Goal: Task Accomplishment & Management: Complete application form

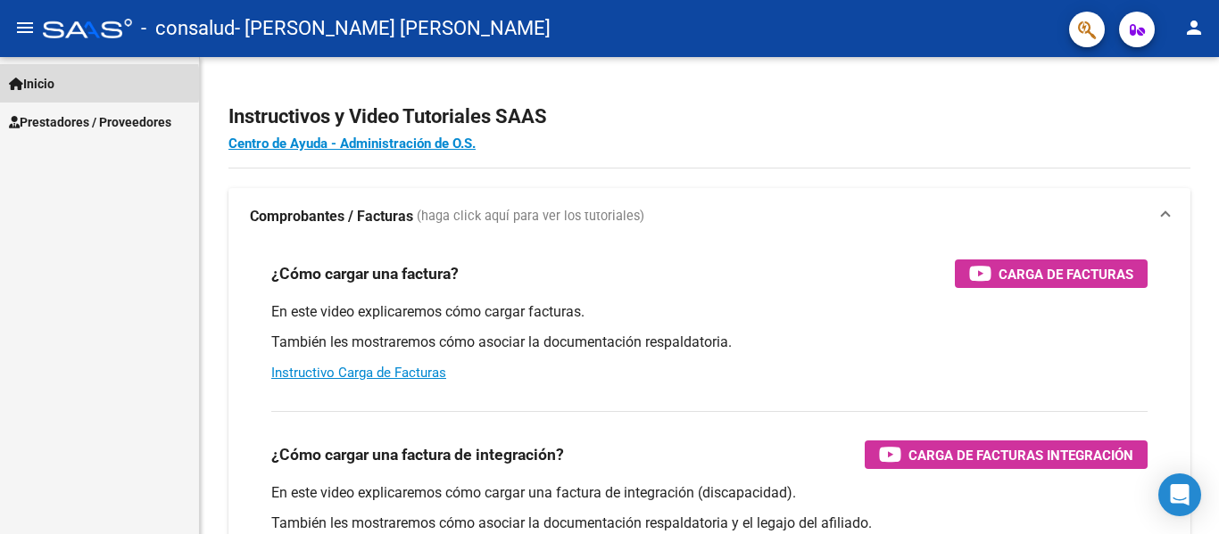
click at [53, 84] on span "Inicio" at bounding box center [32, 84] width 46 height 20
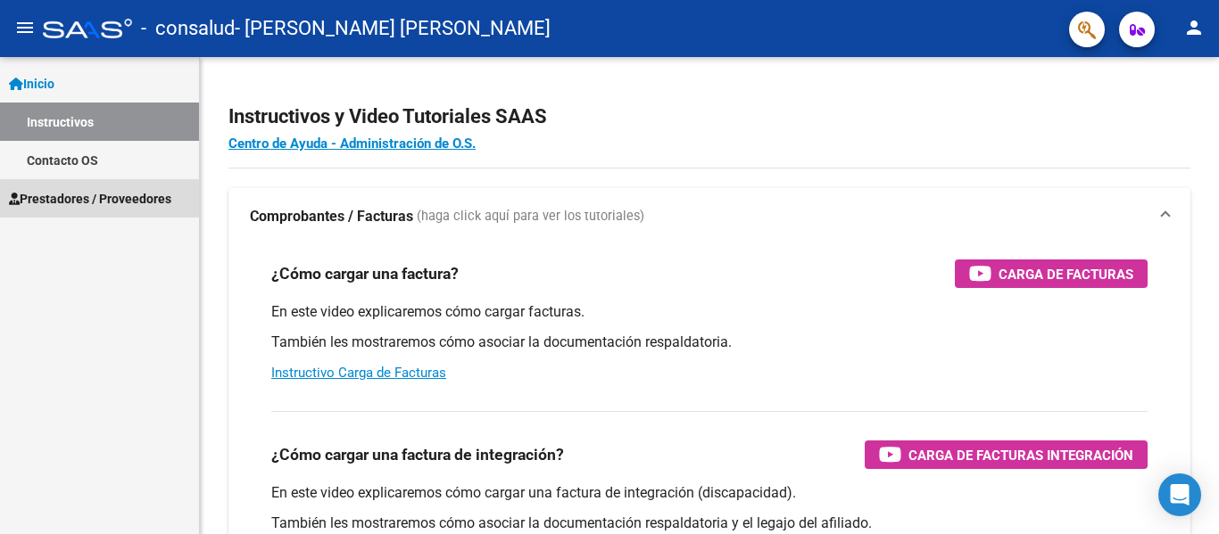
click at [76, 205] on span "Prestadores / Proveedores" at bounding box center [90, 199] width 162 height 20
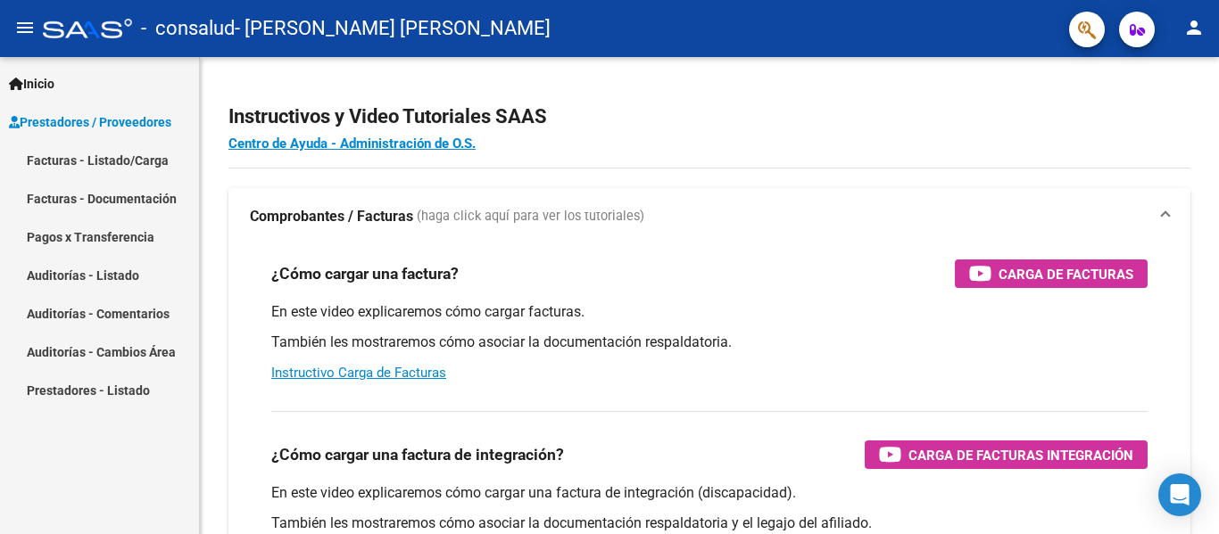
click at [89, 162] on link "Facturas - Listado/Carga" at bounding box center [99, 160] width 199 height 38
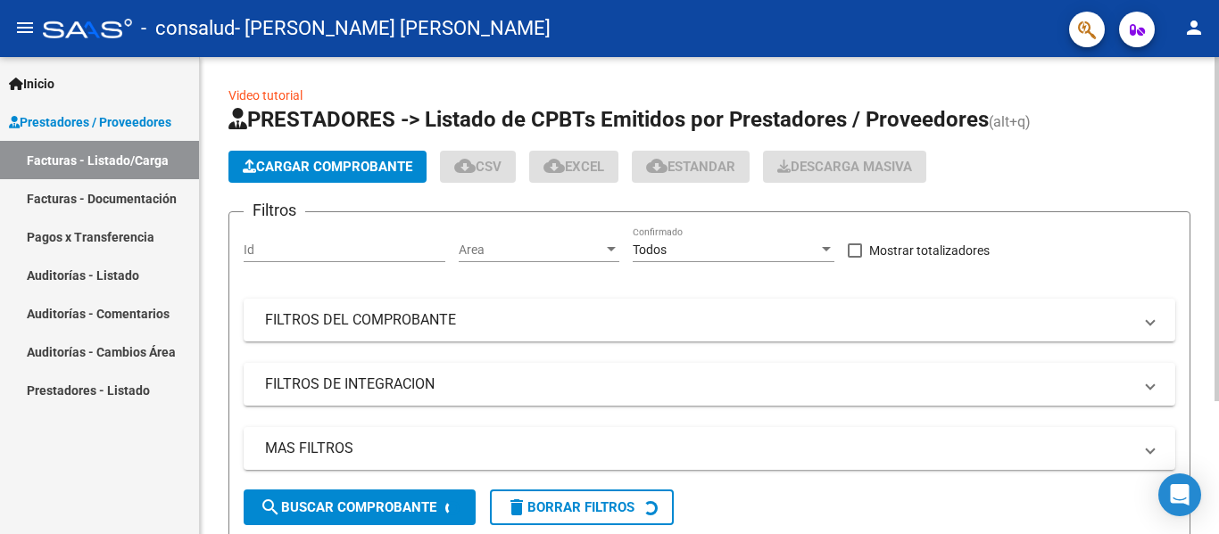
click at [266, 255] on input "Id" at bounding box center [345, 250] width 202 height 15
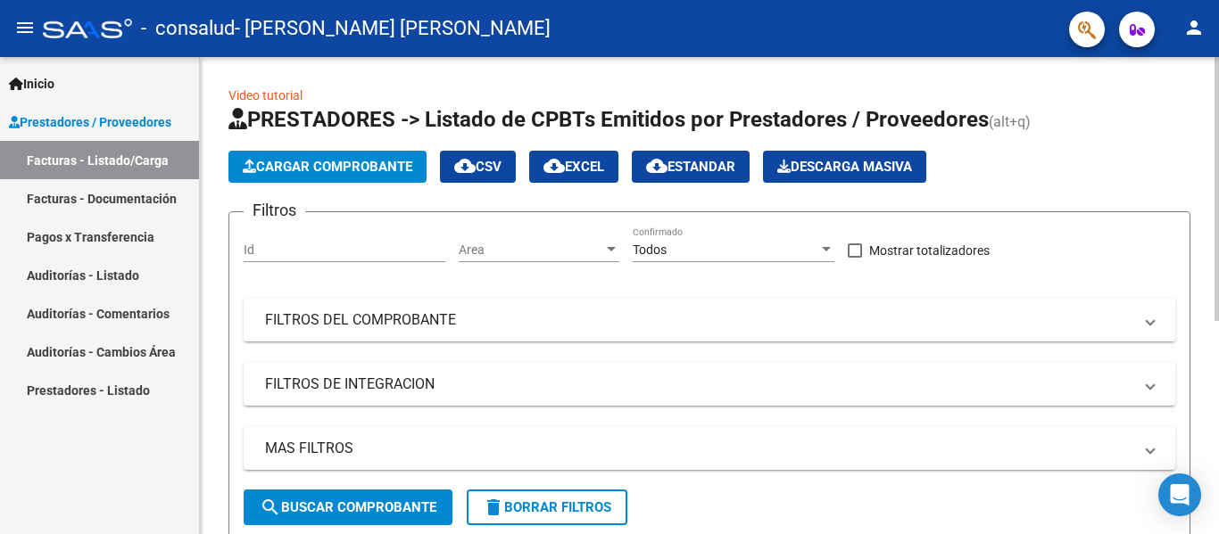
click at [323, 319] on mat-panel-title "FILTROS DEL COMPROBANTE" at bounding box center [698, 321] width 867 height 20
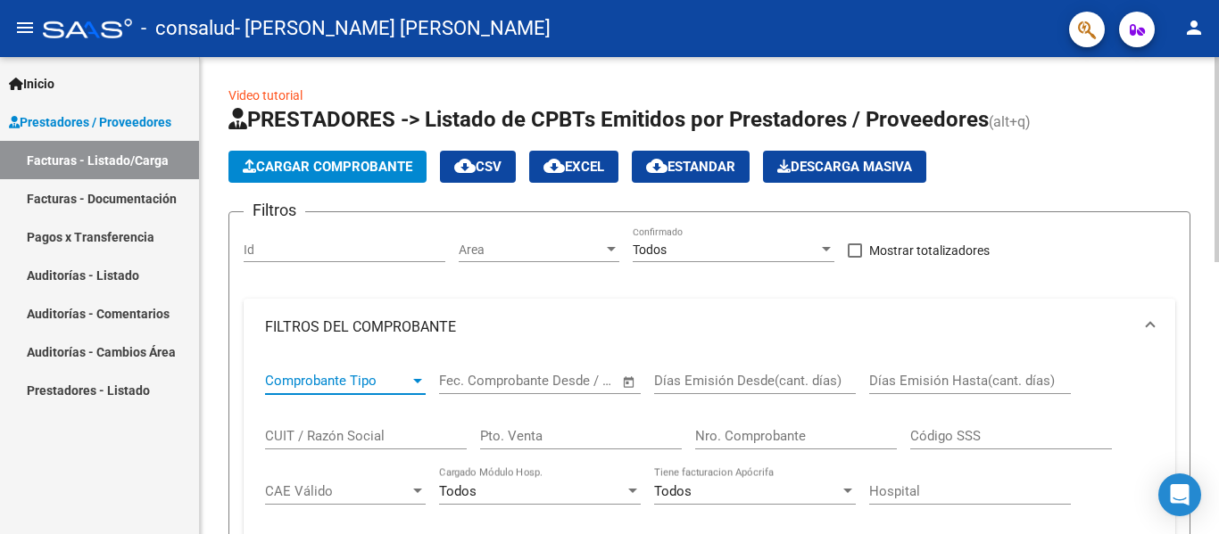
click at [327, 376] on span "Comprobante Tipo" at bounding box center [337, 381] width 145 height 16
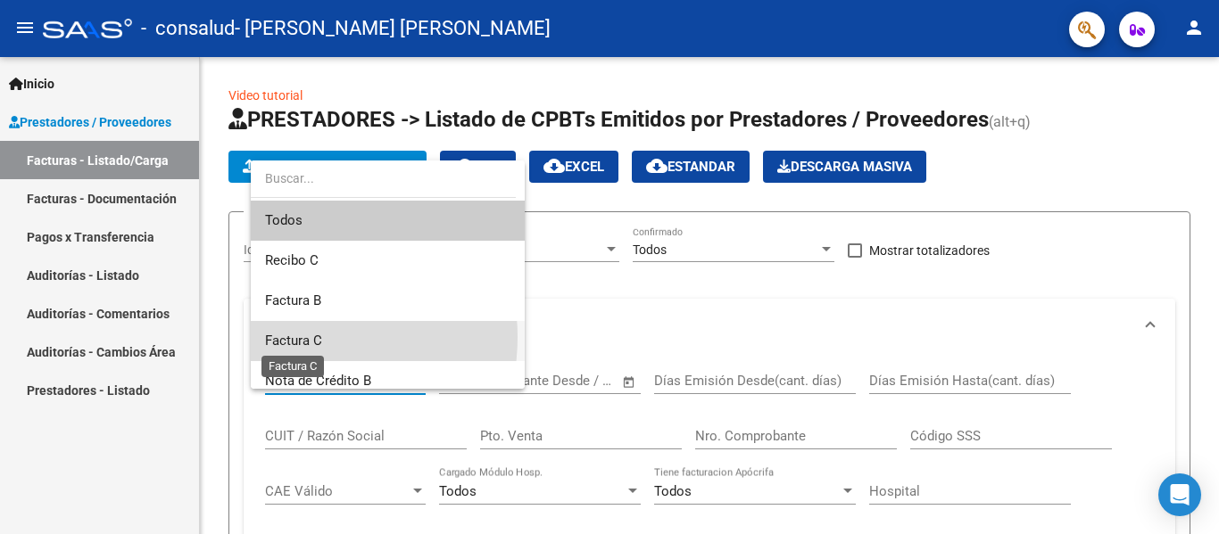
click at [303, 337] on span "Factura C" at bounding box center [293, 341] width 57 height 16
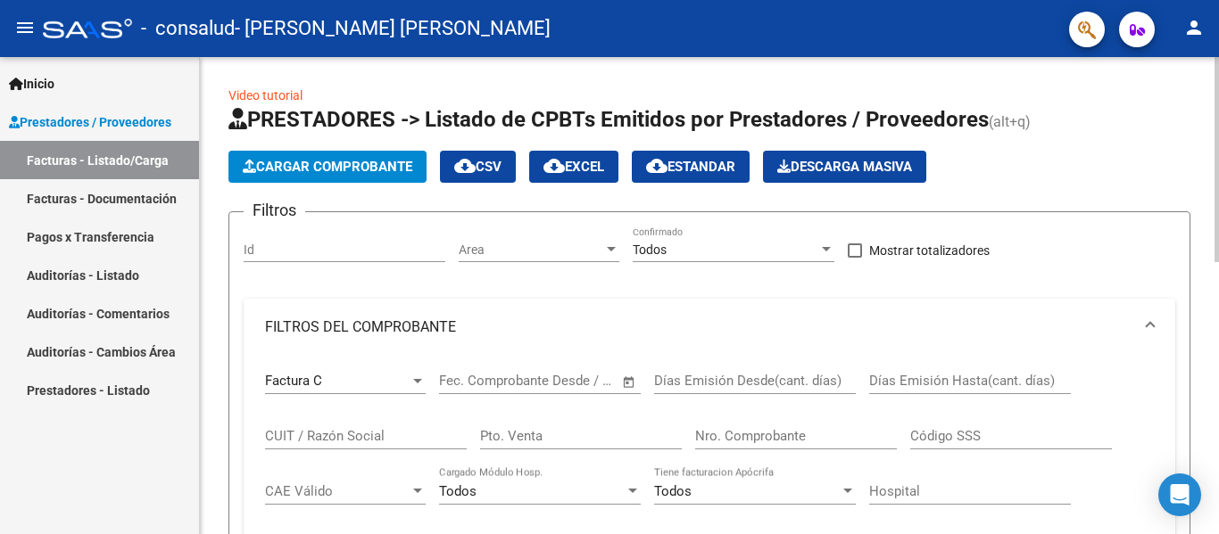
click at [511, 381] on div "Fecha inicio – Fecha fin" at bounding box center [529, 381] width 180 height 16
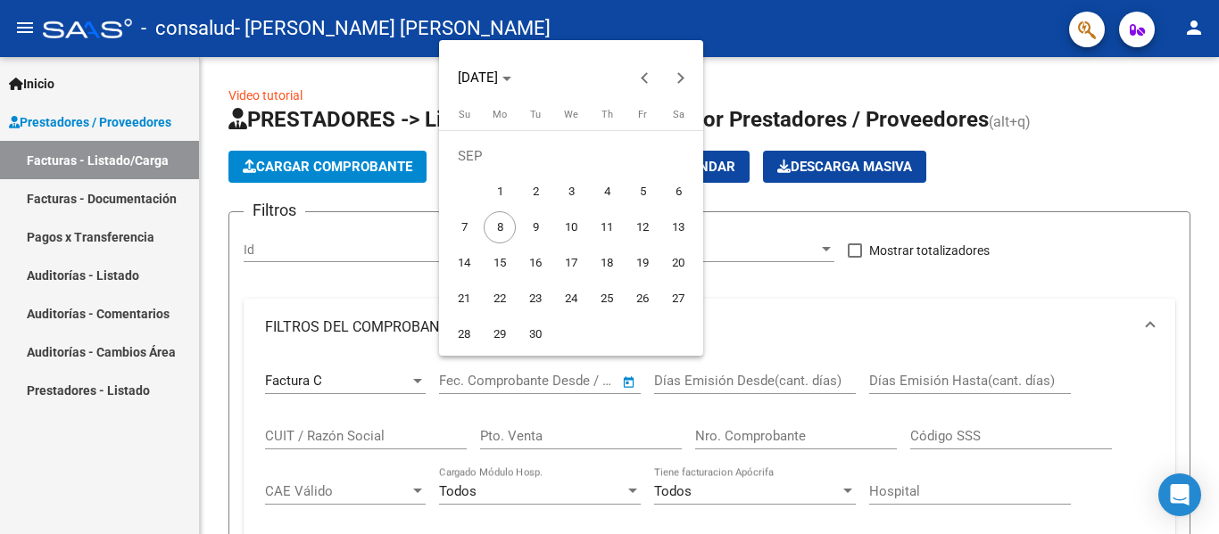
click at [534, 192] on span "2" at bounding box center [535, 192] width 32 height 32
type input "[DATE]"
click at [770, 318] on div at bounding box center [609, 267] width 1219 height 534
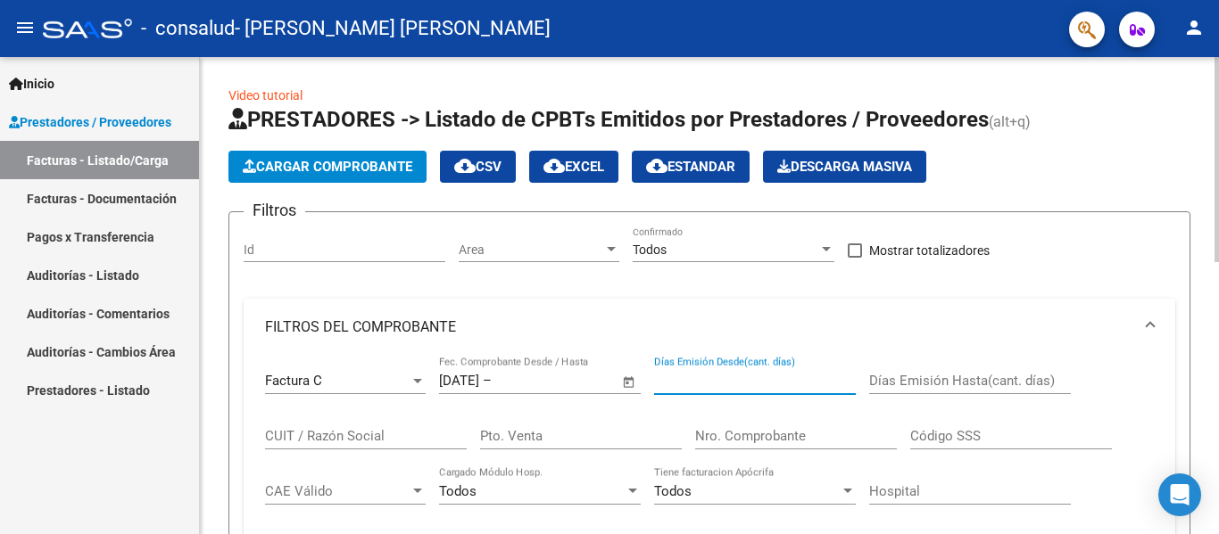
click at [705, 385] on input "Días Emisión Desde(cant. días)" at bounding box center [755, 381] width 202 height 16
click at [329, 432] on input "CUIT / Razón Social" at bounding box center [366, 436] width 202 height 16
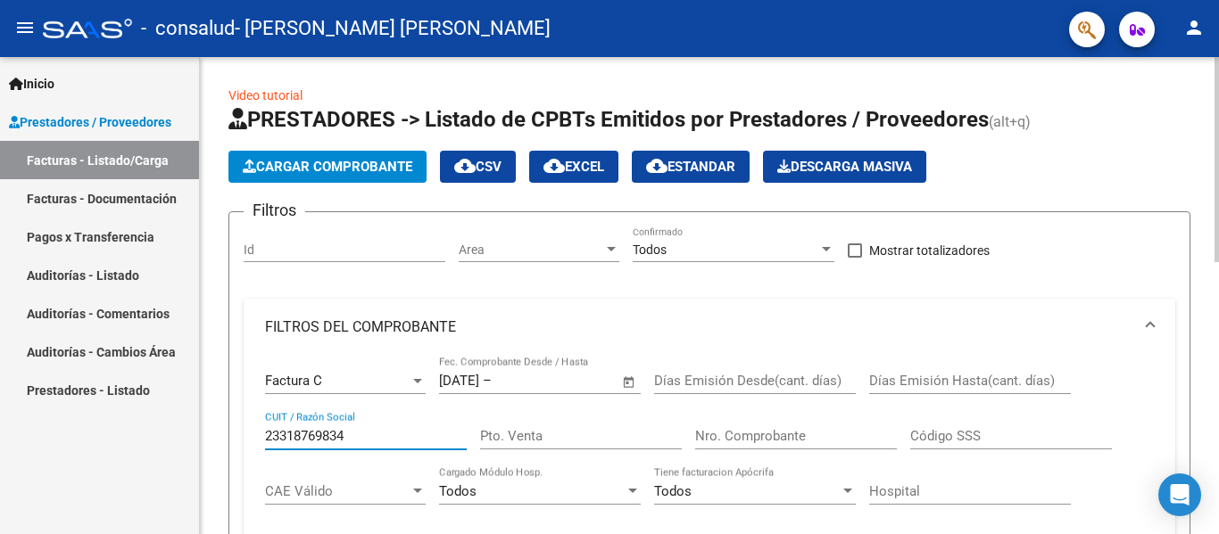
type input "23318769834"
type input "0001"
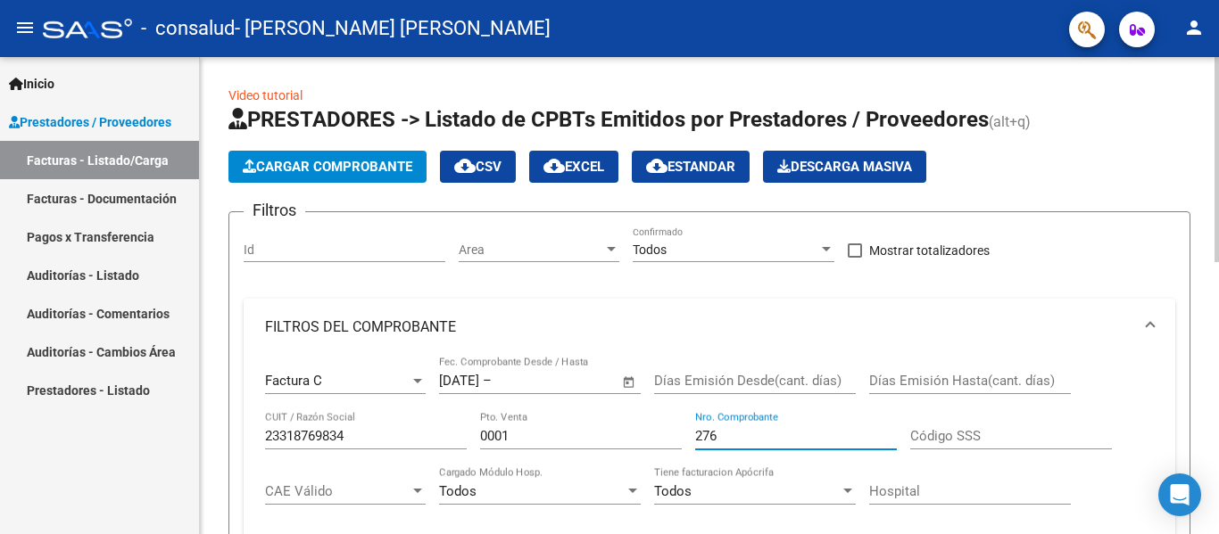
type input "276"
click at [1215, 156] on div at bounding box center [1216, 159] width 4 height 205
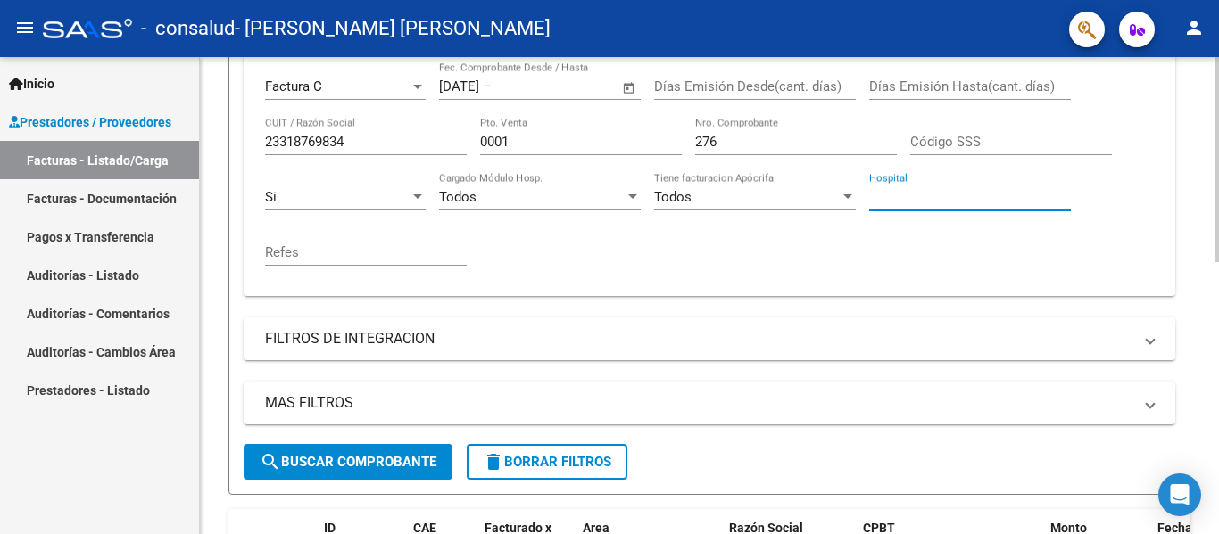
scroll to position [316, 0]
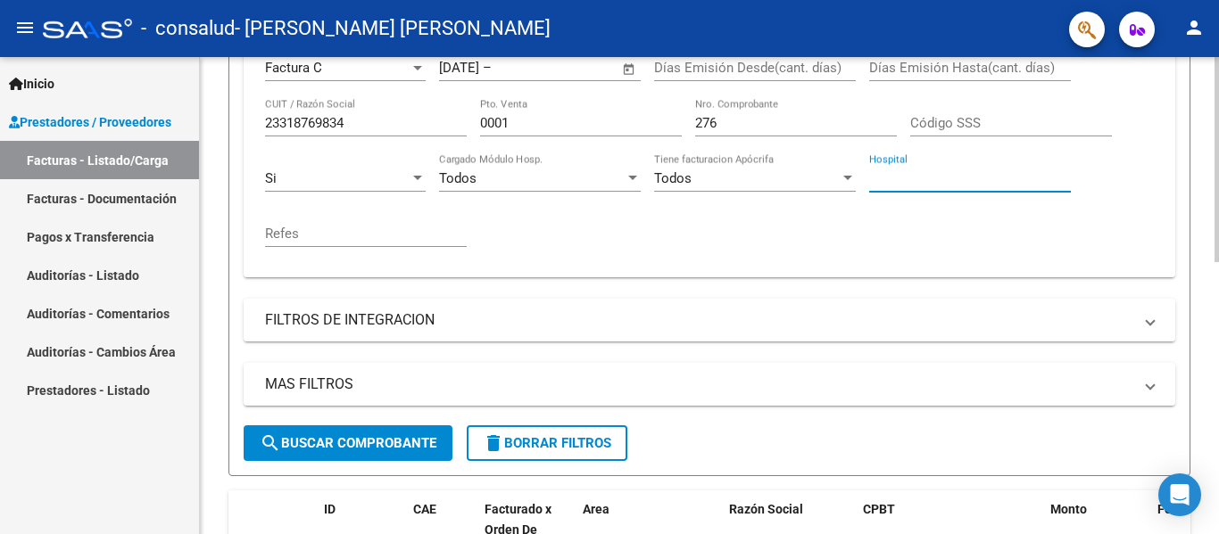
click at [1218, 195] on div at bounding box center [1216, 297] width 4 height 205
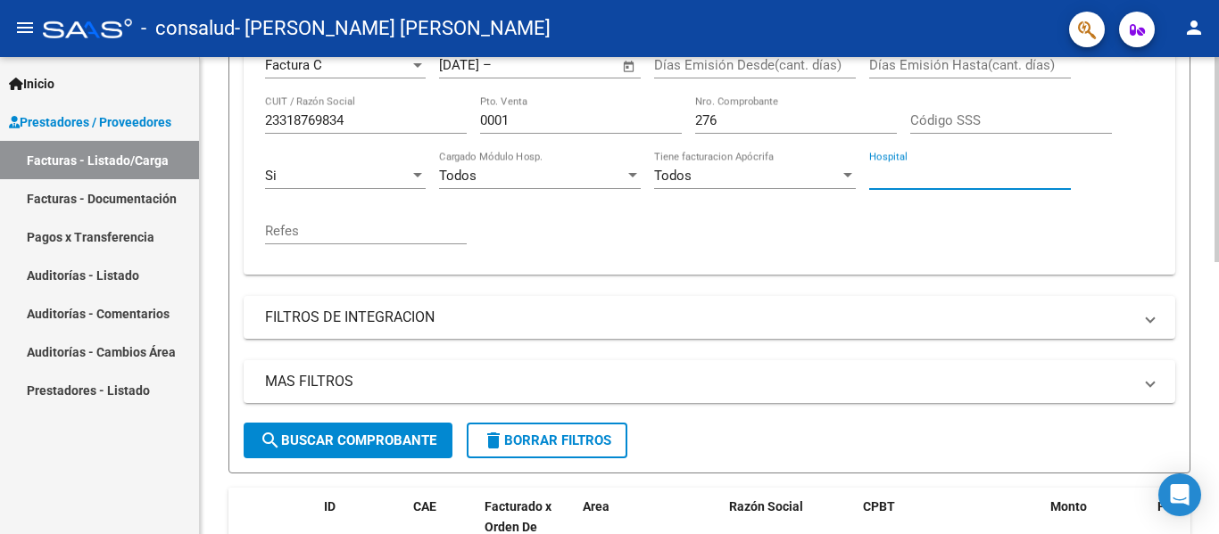
click at [302, 223] on input "Refes" at bounding box center [366, 231] width 202 height 16
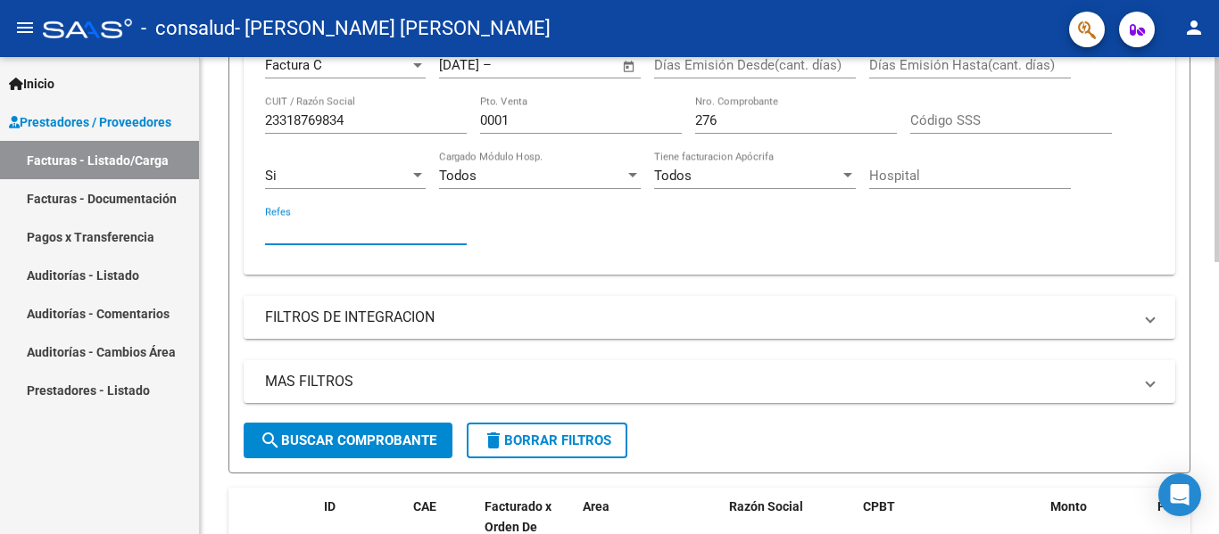
click at [314, 330] on mat-expansion-panel-header "FILTROS DE INTEGRACION" at bounding box center [710, 317] width 932 height 43
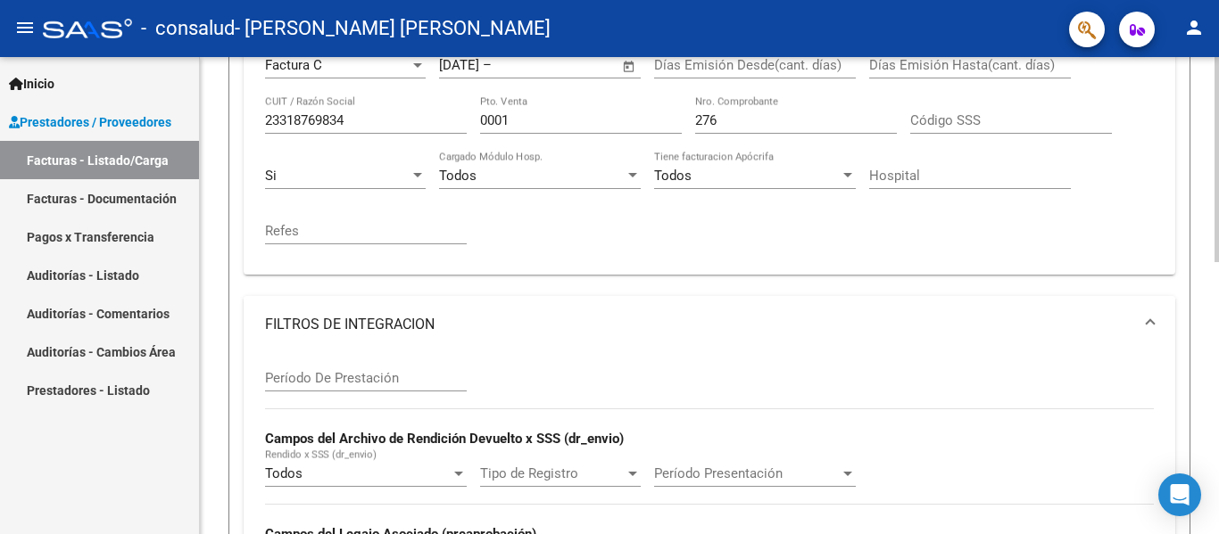
click at [314, 330] on mat-expansion-panel-header "FILTROS DE INTEGRACION" at bounding box center [710, 324] width 932 height 57
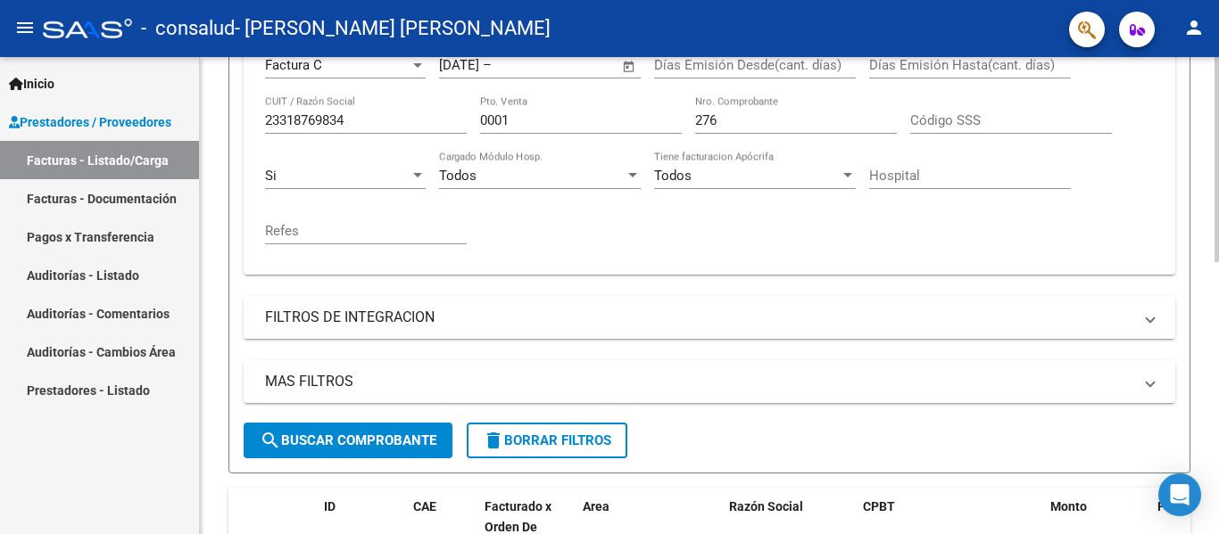
click at [314, 330] on mat-expansion-panel-header "FILTROS DE INTEGRACION" at bounding box center [710, 317] width 932 height 43
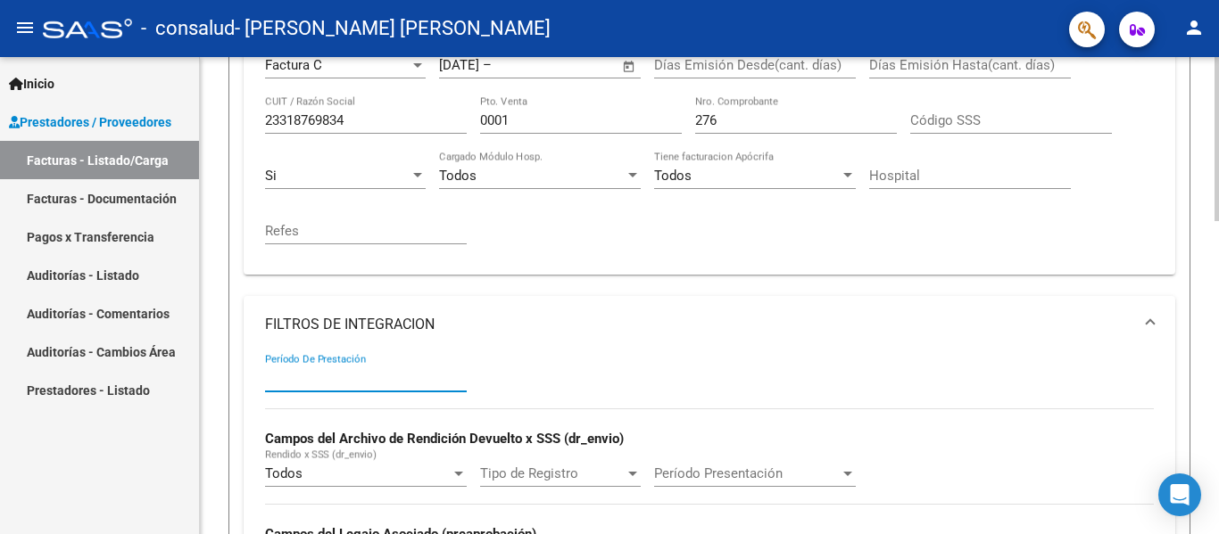
click at [298, 372] on input "Período De Prestación" at bounding box center [366, 378] width 202 height 16
type input "0825"
click at [395, 470] on div "Todos" at bounding box center [358, 474] width 186 height 16
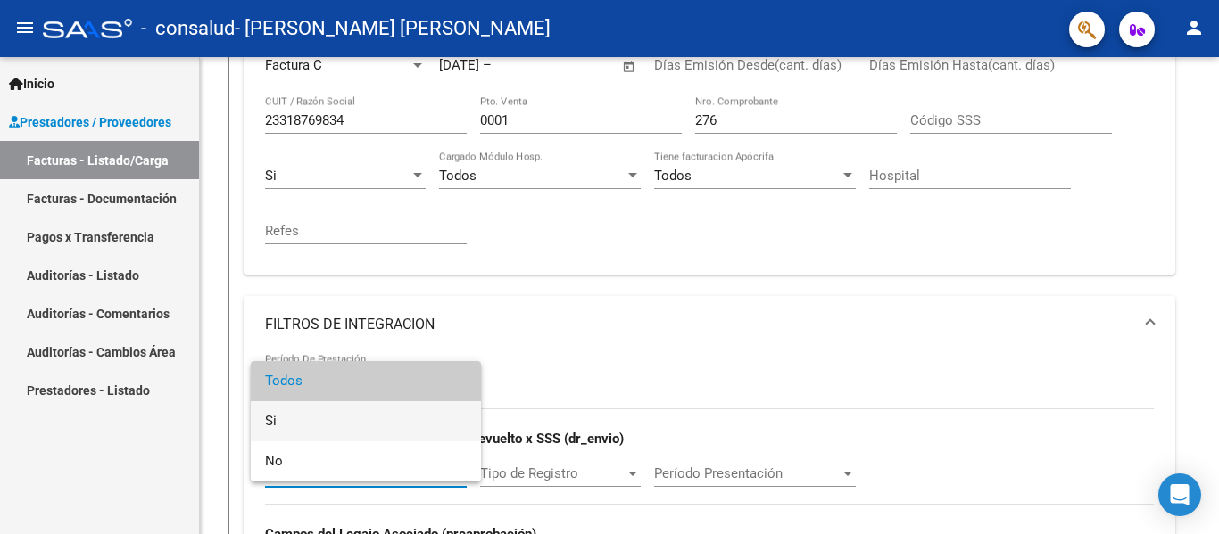
click at [364, 408] on span "Si" at bounding box center [366, 422] width 202 height 40
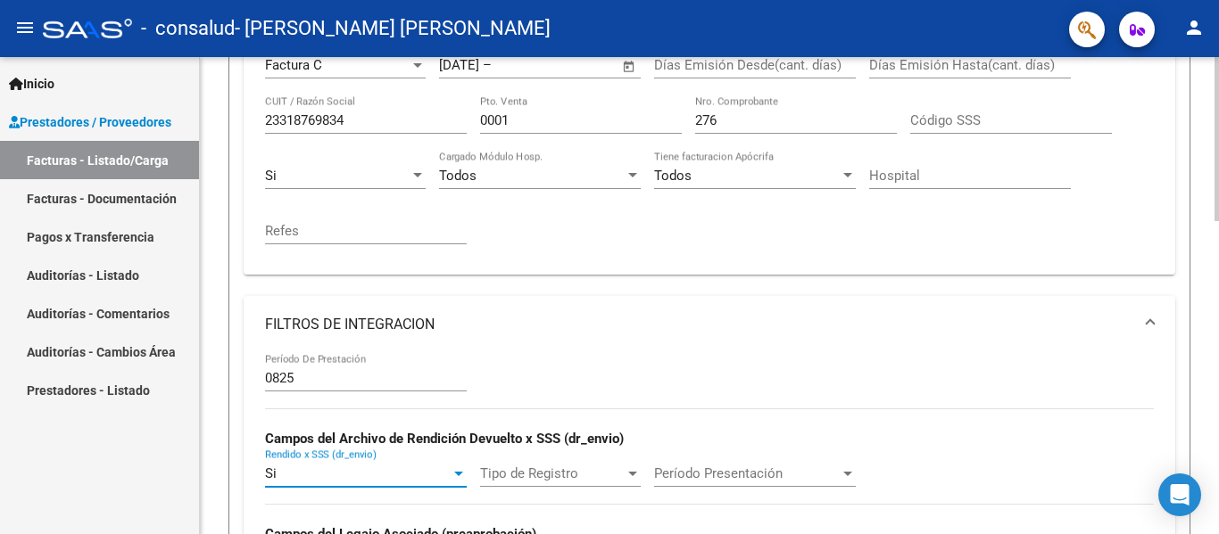
click at [545, 483] on div "Tipo de Registro Tipo de Registro" at bounding box center [560, 468] width 161 height 38
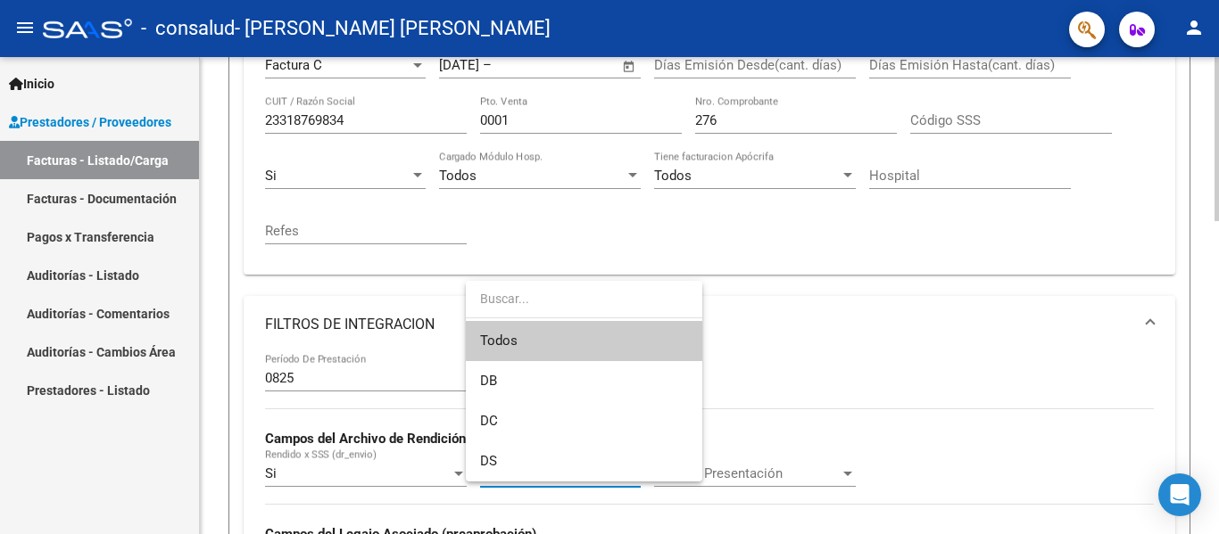
click at [545, 483] on div at bounding box center [609, 267] width 1219 height 534
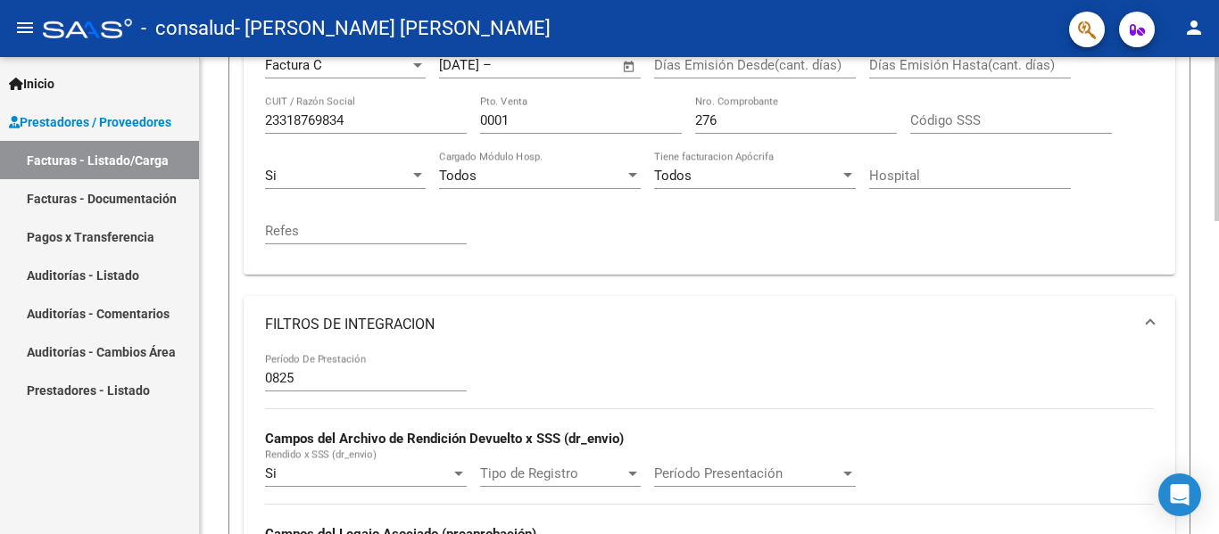
click at [943, 355] on div "0825 Período De Prestación Campos del Archivo de Rendición Devuelto x SSS (dr_e…" at bounding box center [709, 475] width 889 height 245
click at [1214, 286] on div "Video tutorial PRESTADORES -> Listado de CPBTs Emitidos por Prestadores / Prove…" at bounding box center [711, 427] width 1023 height 1373
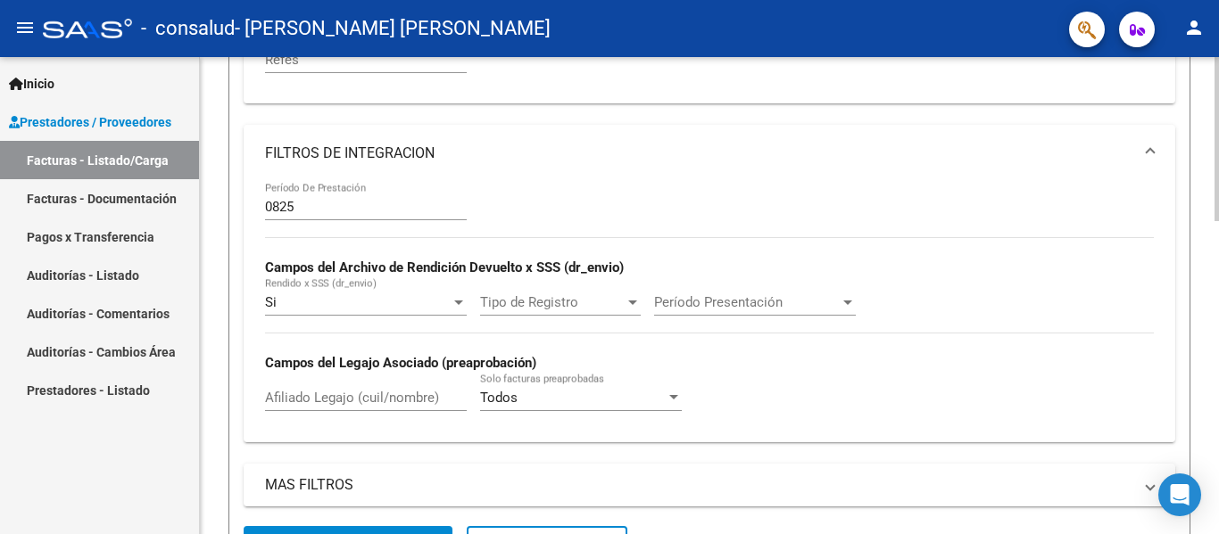
drag, startPoint x: 1210, startPoint y: 324, endPoint x: 1211, endPoint y: 335, distance: 10.7
click at [1211, 335] on div "Video tutorial PRESTADORES -> Listado de CPBTs Emitidos por Prestadores / Prove…" at bounding box center [709, 256] width 1019 height 1373
click at [313, 393] on input "Afiliado Legajo (cuil/nombre)" at bounding box center [366, 398] width 202 height 16
type input "[PERSON_NAME]"
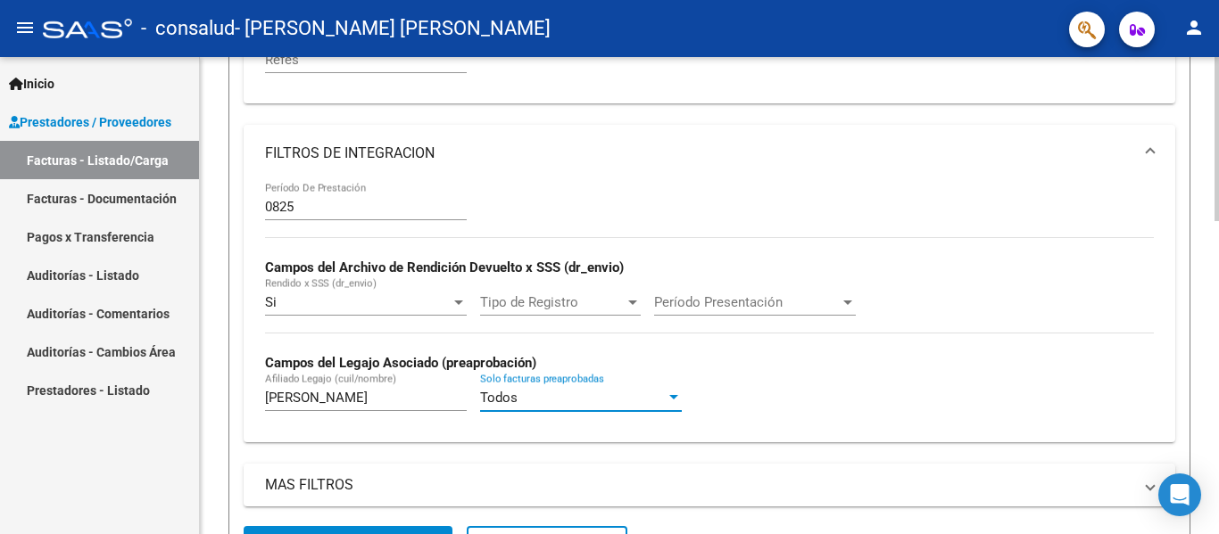
click at [543, 396] on div "Todos" at bounding box center [573, 398] width 186 height 16
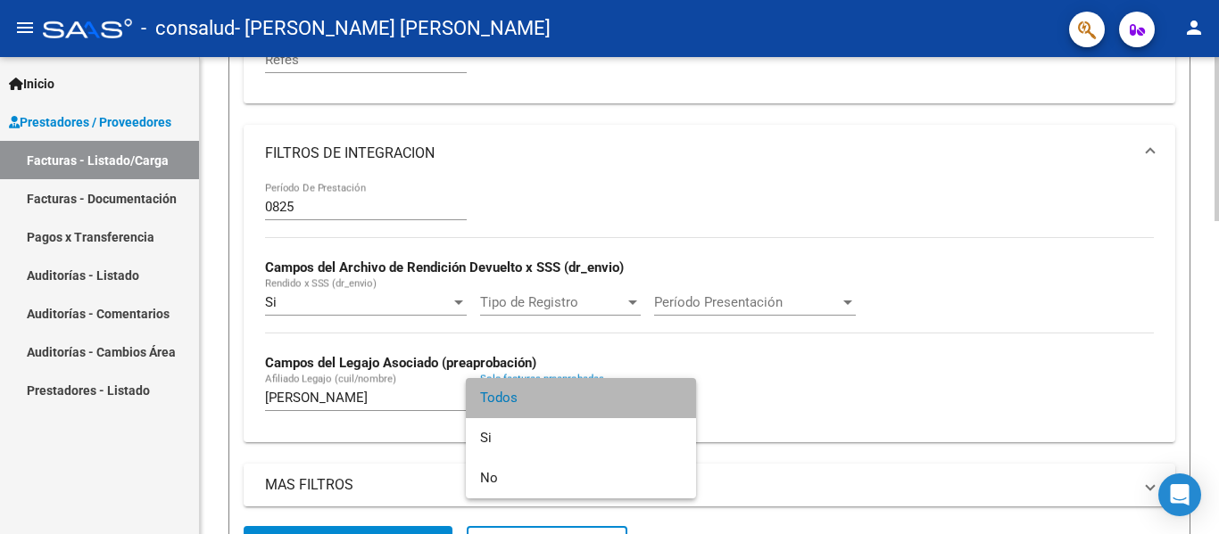
click at [543, 396] on span "Todos" at bounding box center [581, 398] width 202 height 40
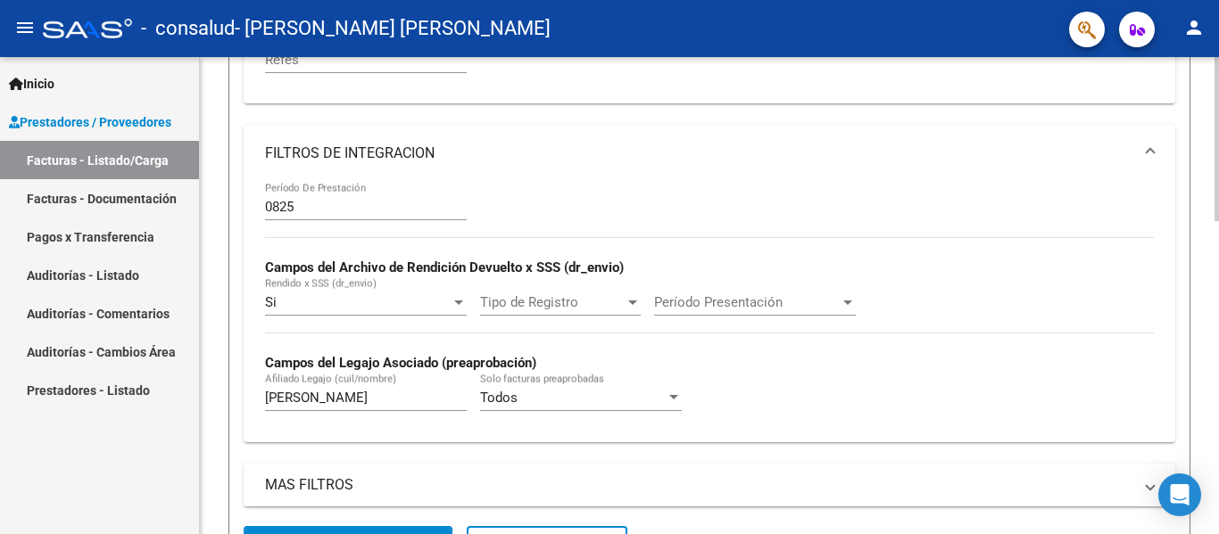
click at [335, 473] on mat-expansion-panel-header "MAS FILTROS" at bounding box center [710, 485] width 932 height 43
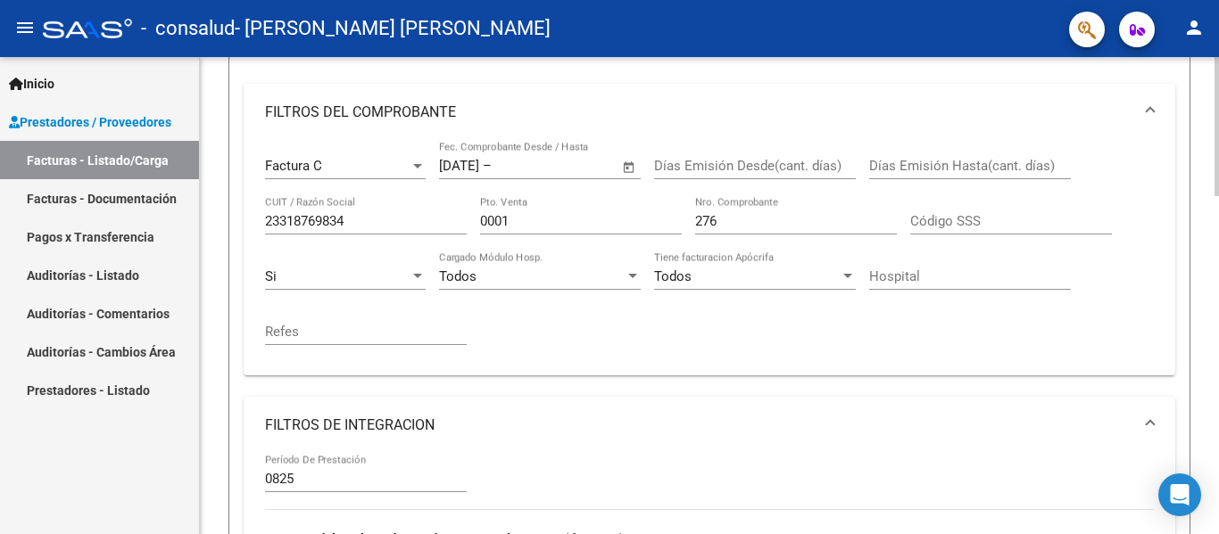
scroll to position [0, 0]
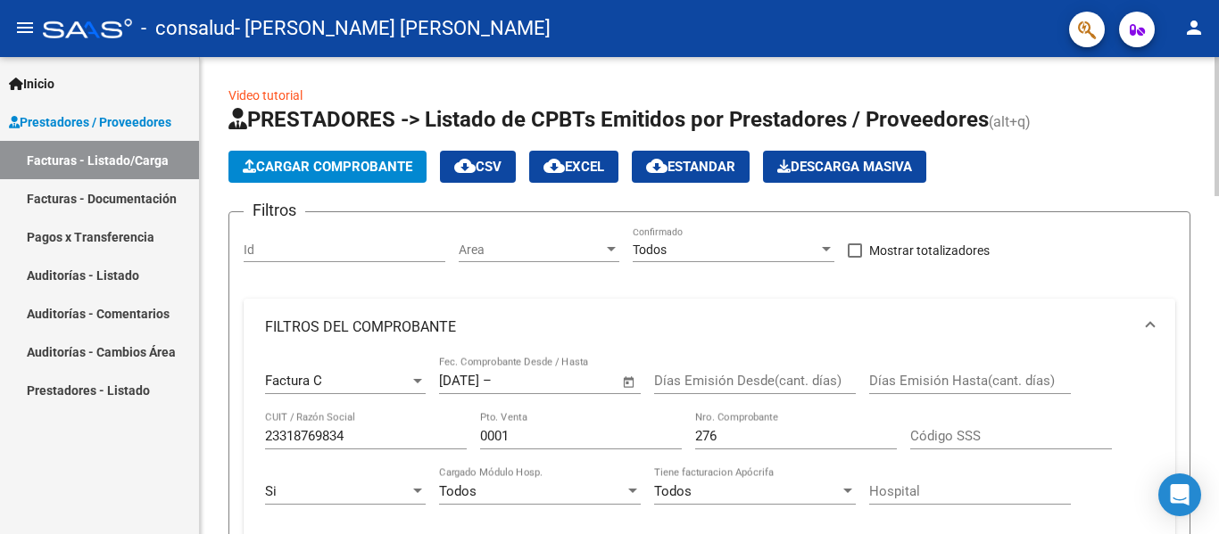
click at [1202, 33] on div "menu - consalud - [PERSON_NAME] [PERSON_NAME] person Inicio Instructivos Contac…" at bounding box center [609, 267] width 1219 height 534
click at [361, 156] on button "Cargar Comprobante" at bounding box center [327, 167] width 198 height 32
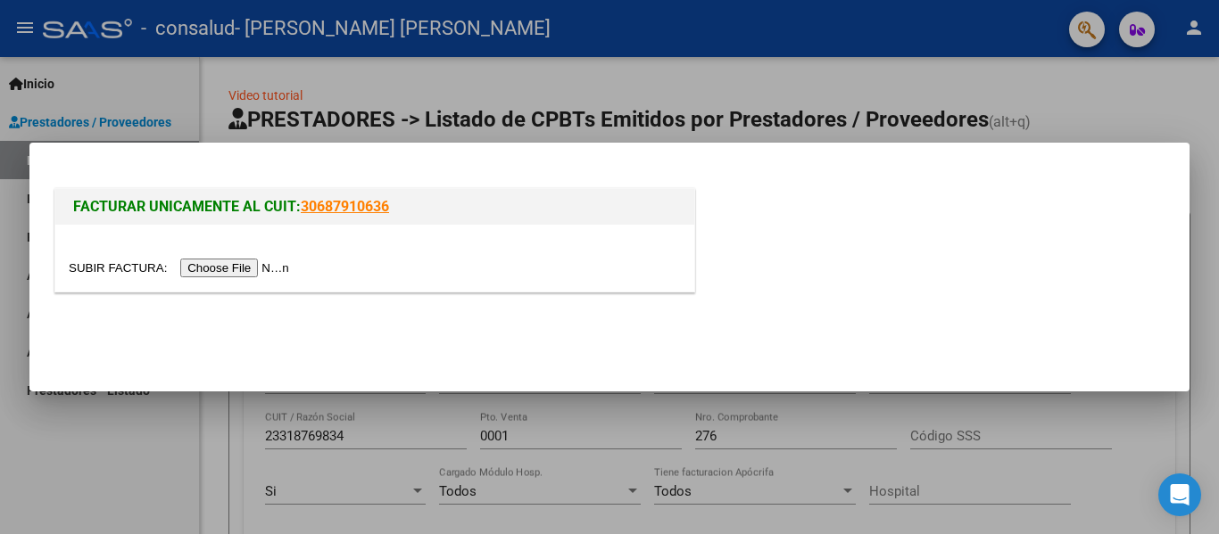
click at [236, 277] on input "file" at bounding box center [182, 268] width 226 height 19
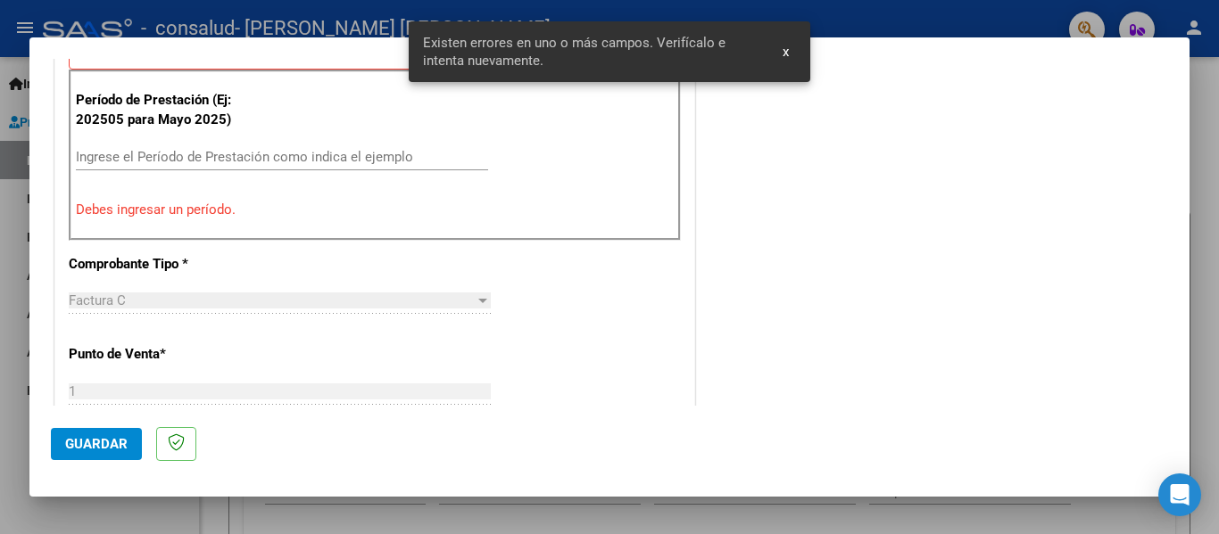
scroll to position [546, 0]
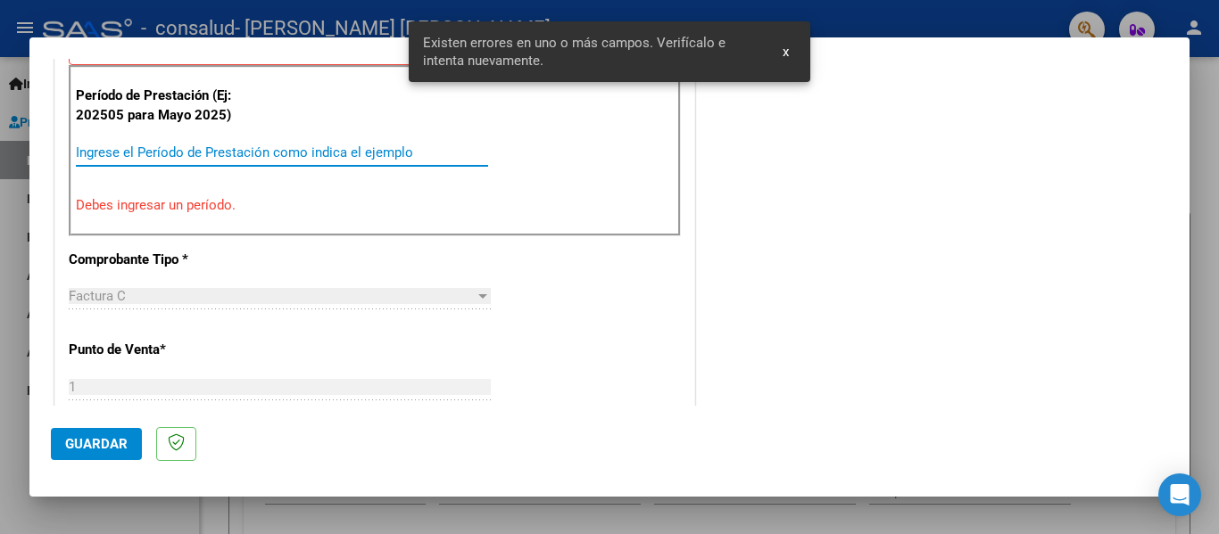
click at [128, 156] on input "Ingrese el Período de Prestación como indica el ejemplo" at bounding box center [282, 153] width 412 height 16
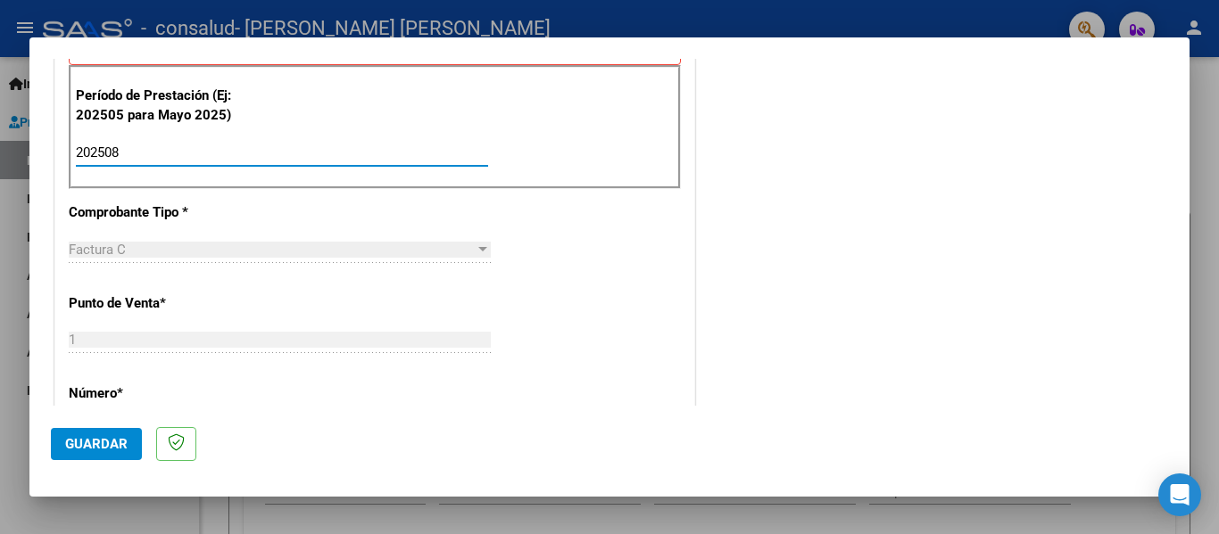
type input "202508"
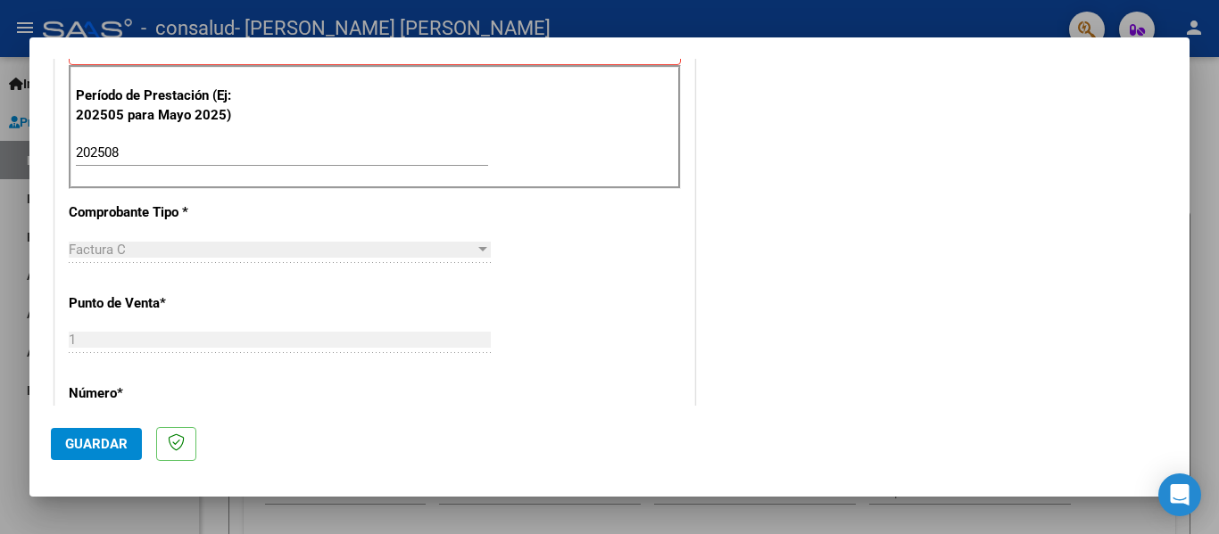
click at [132, 251] on div "Factura C" at bounding box center [272, 250] width 406 height 16
click at [291, 379] on div "CUIT * 23-31876983-4 Ingresar CUIT ANALISIS PRESTADOR [PERSON_NAME] [PERSON_NAM…" at bounding box center [374, 407] width 639 height 1343
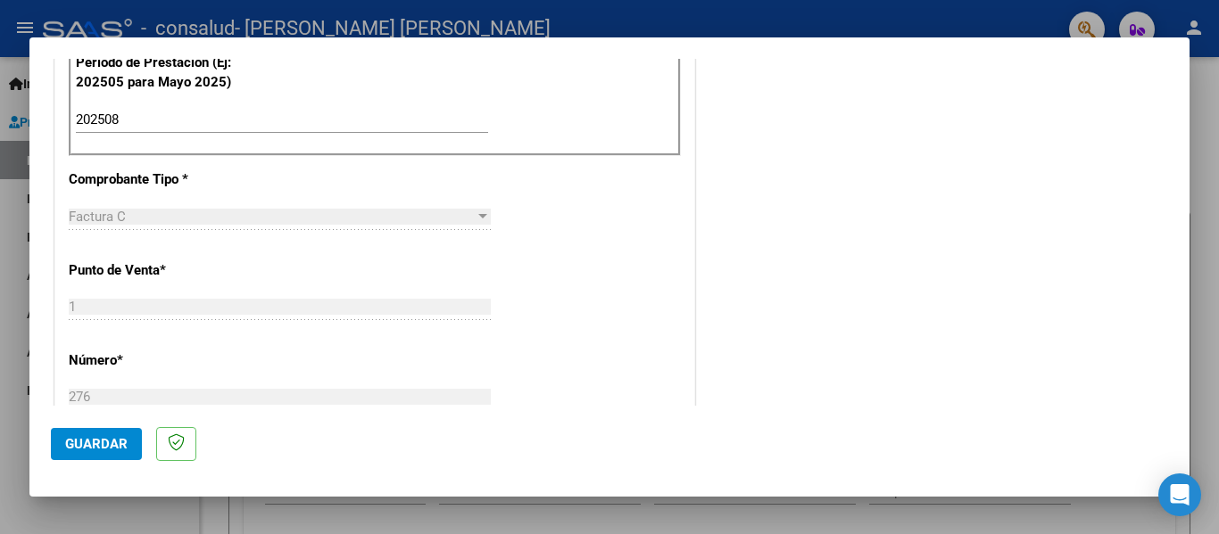
scroll to position [584, 0]
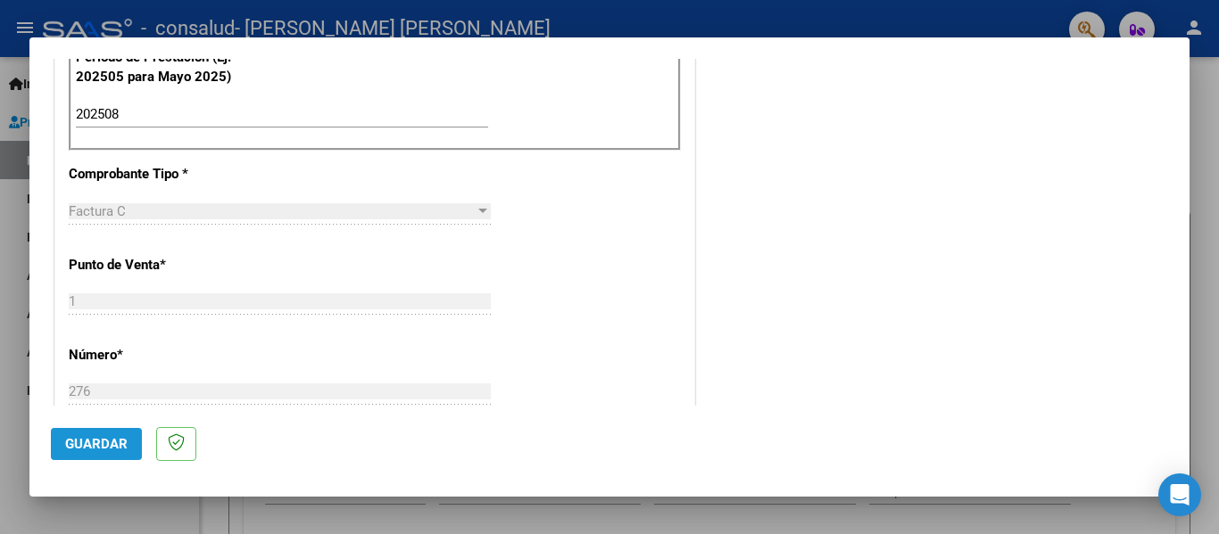
click at [70, 455] on button "Guardar" at bounding box center [96, 444] width 91 height 32
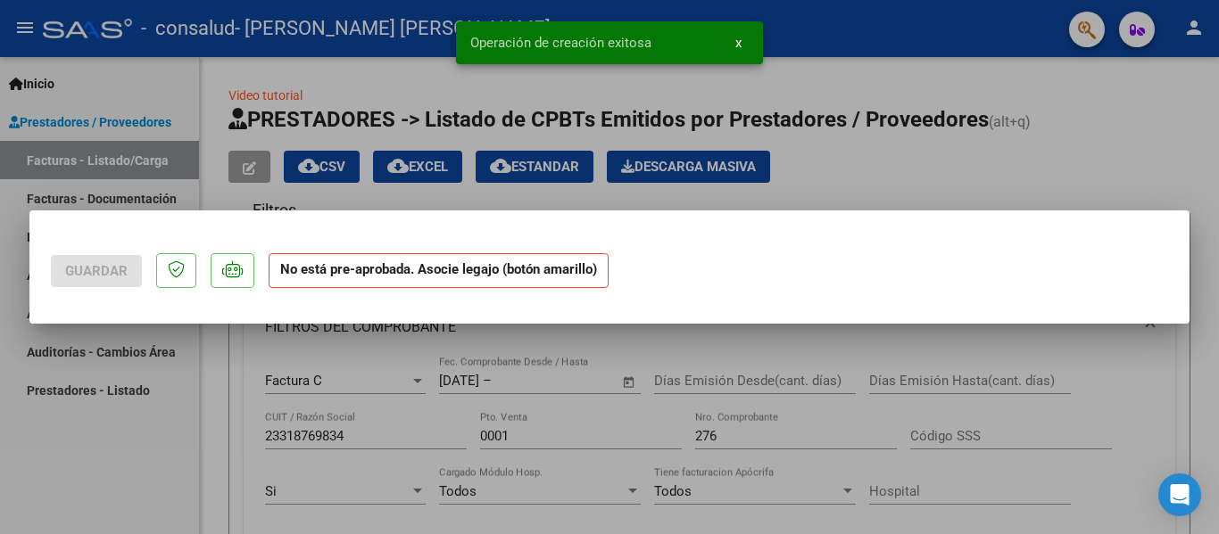
scroll to position [0, 0]
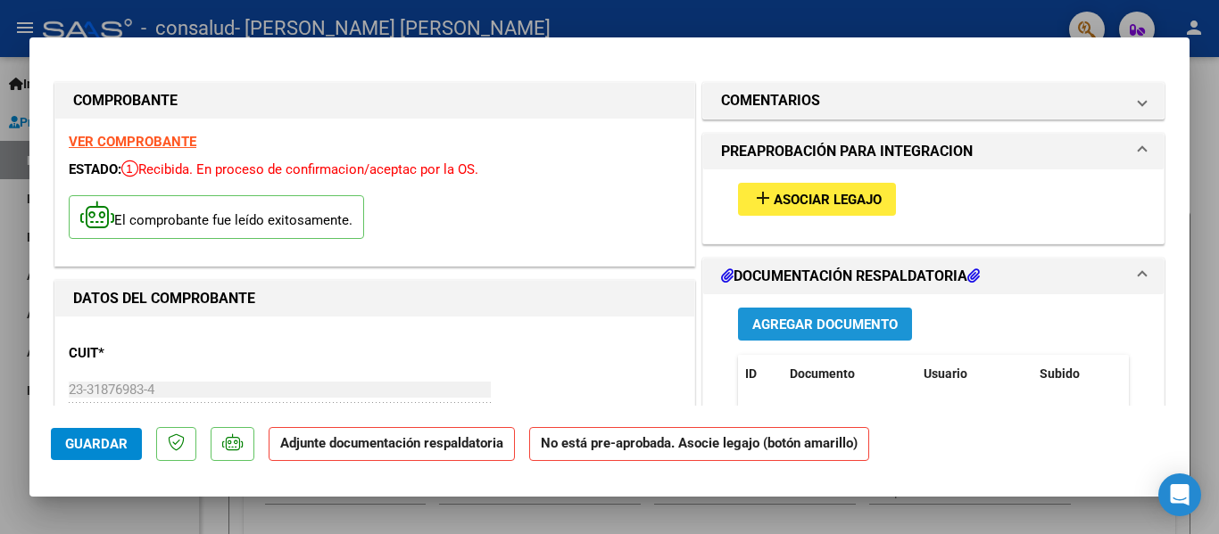
click at [798, 327] on span "Agregar Documento" at bounding box center [824, 325] width 145 height 16
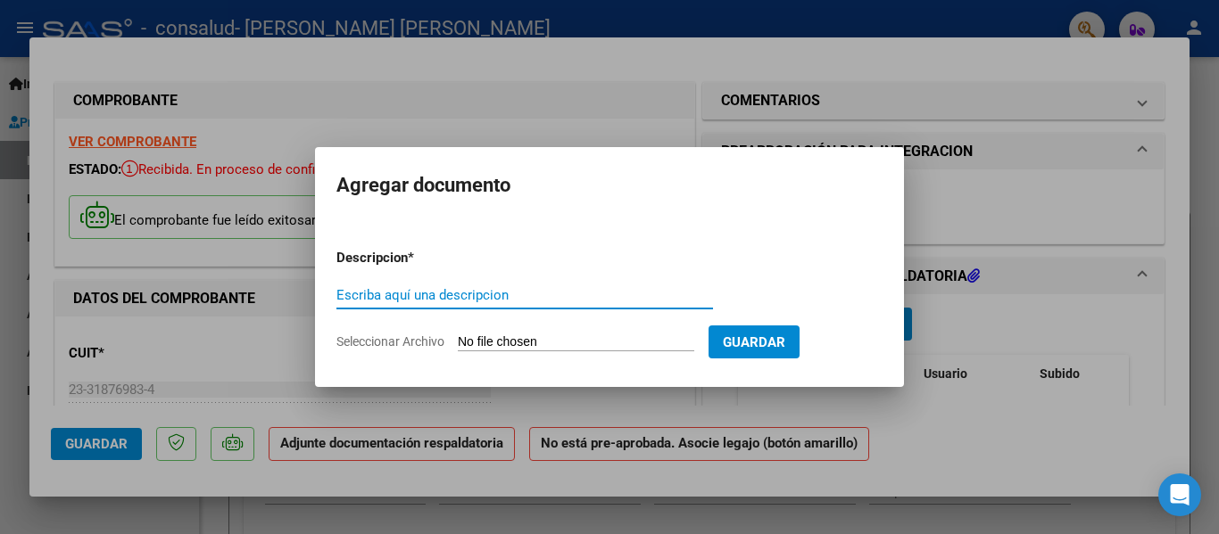
click at [400, 295] on input "Escriba aquí una descripcion" at bounding box center [524, 295] width 377 height 16
type input "planilla asistencia [DATE]"
click at [641, 342] on input "Seleccionar Archivo" at bounding box center [576, 343] width 236 height 17
type input "C:\fakepath\AGOSTO GIULI.pdf"
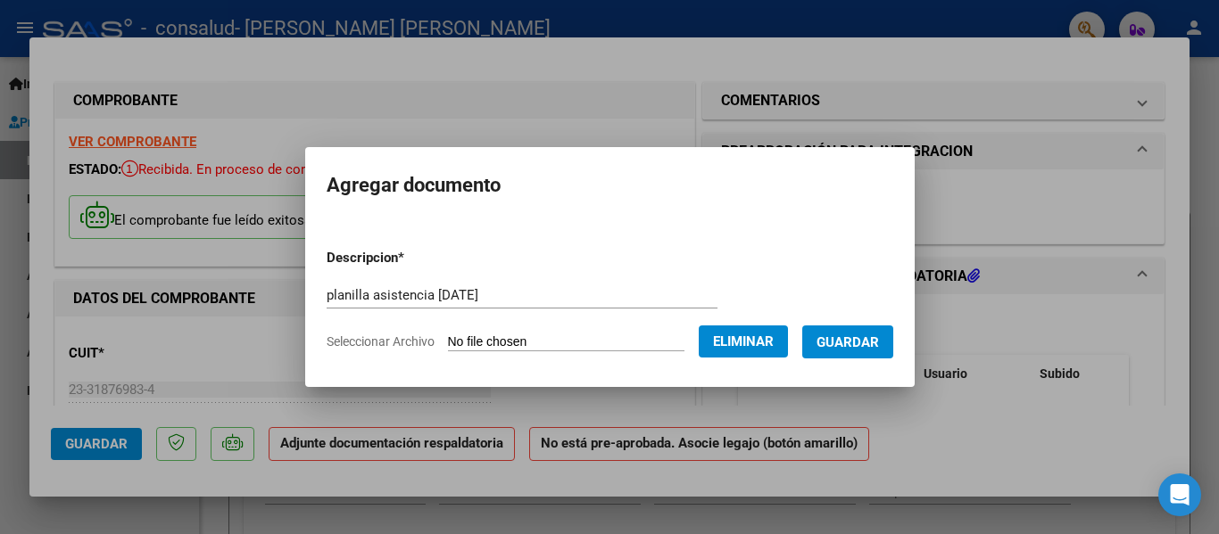
click at [859, 341] on span "Guardar" at bounding box center [847, 343] width 62 height 16
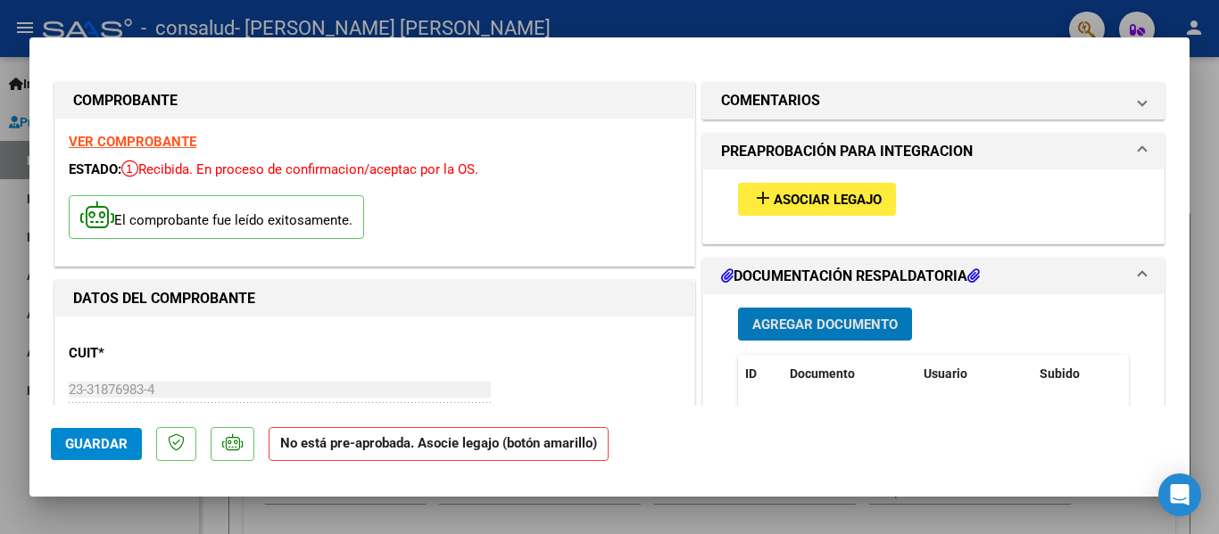
click at [832, 208] on span "Asociar Legajo" at bounding box center [828, 200] width 108 height 16
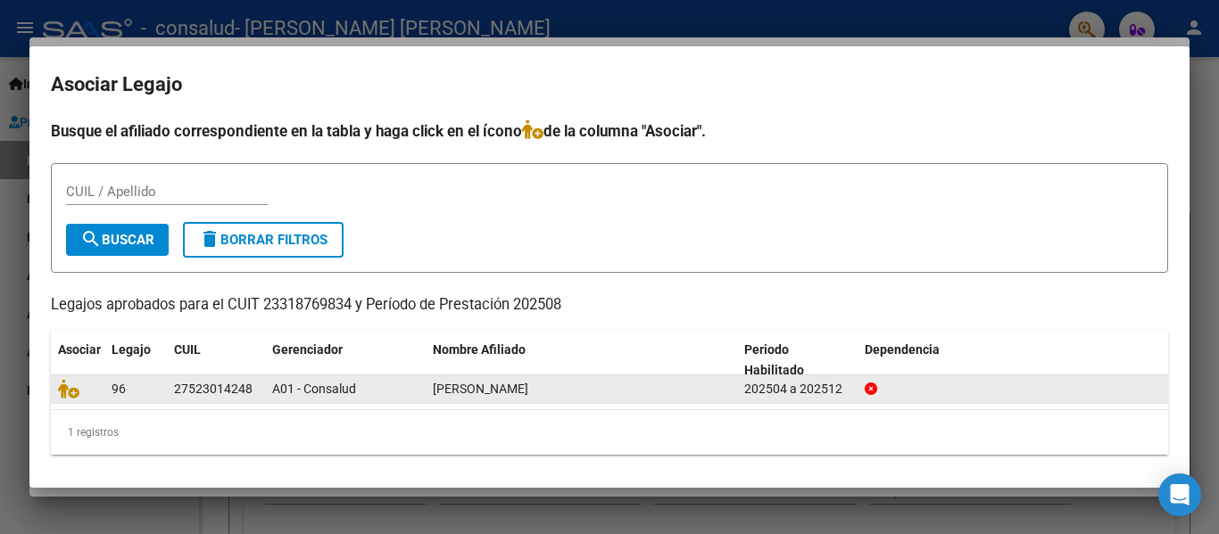
click at [466, 386] on span "[PERSON_NAME]" at bounding box center [480, 389] width 95 height 14
click at [62, 394] on icon at bounding box center [68, 389] width 21 height 20
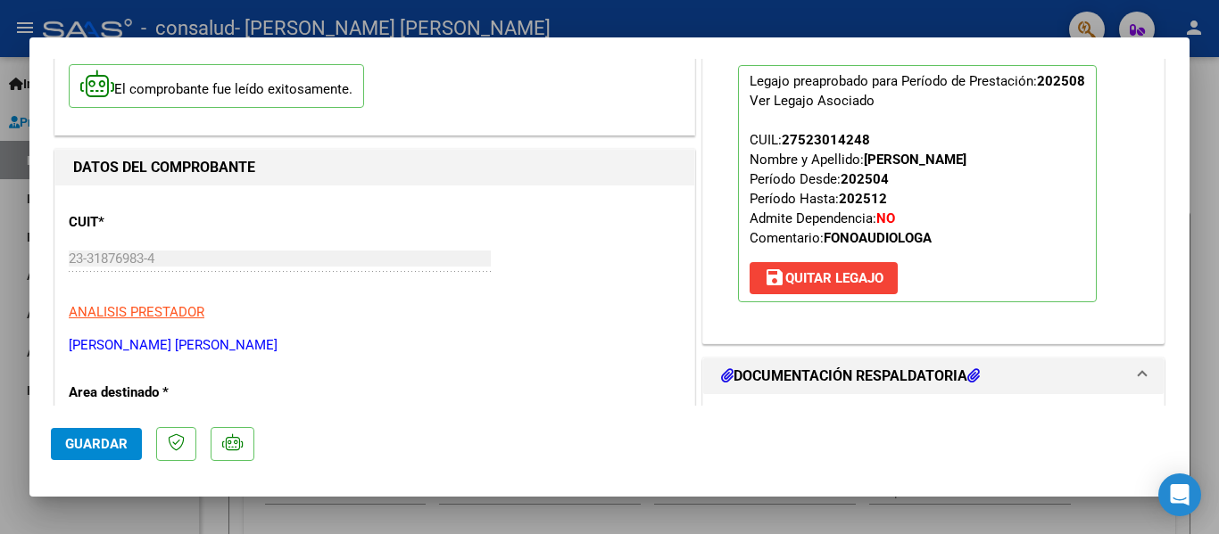
scroll to position [136, 0]
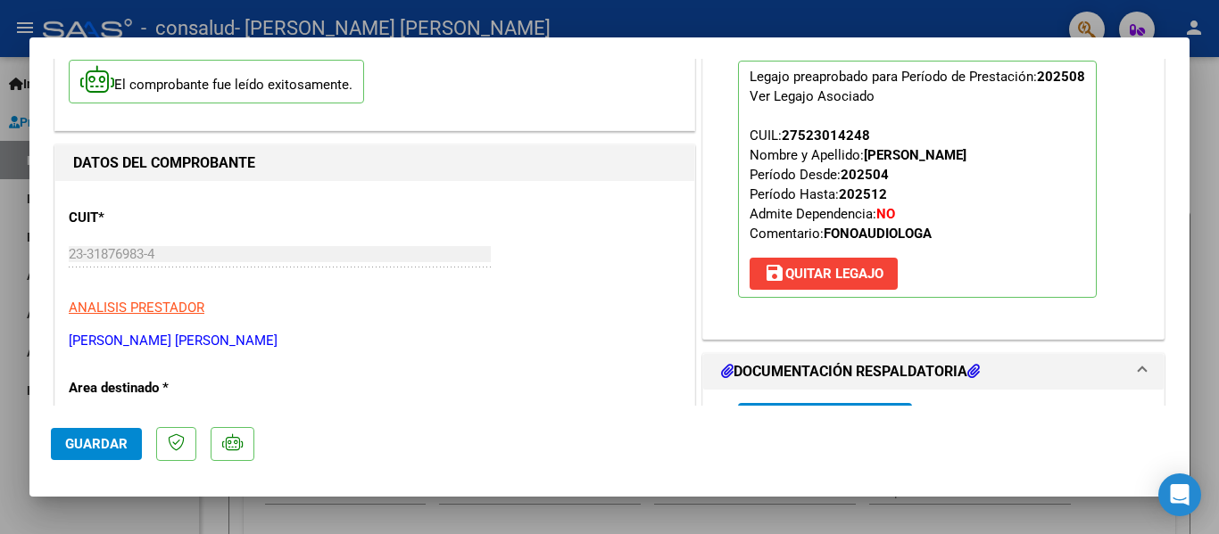
click at [90, 441] on span "Guardar" at bounding box center [96, 444] width 62 height 16
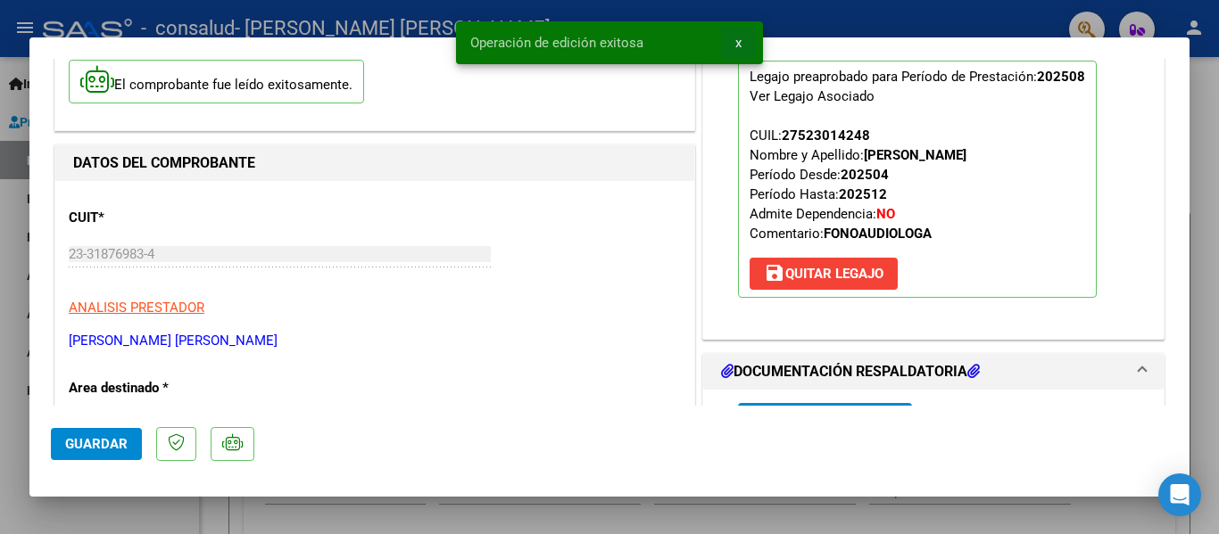
click at [741, 40] on button "x" at bounding box center [738, 43] width 35 height 32
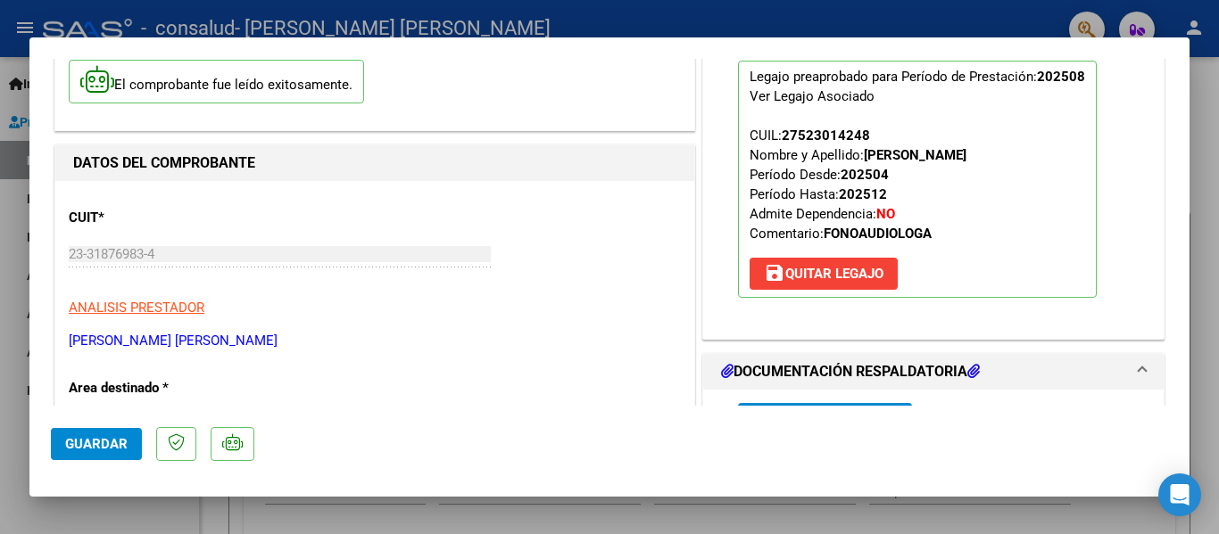
click at [570, 23] on div at bounding box center [609, 267] width 1219 height 534
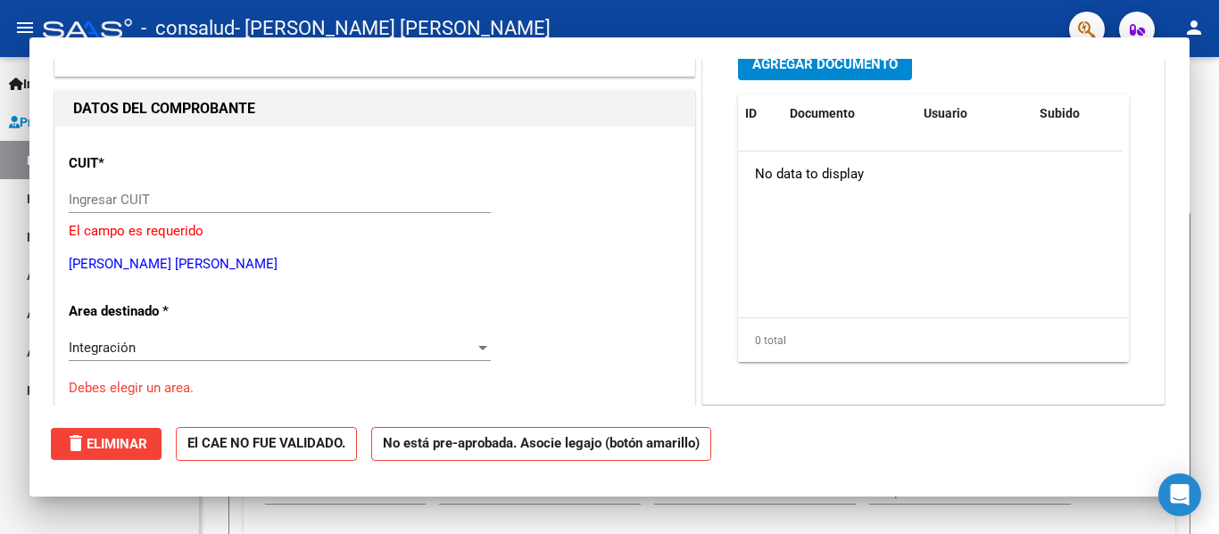
scroll to position [0, 0]
